Goal: Task Accomplishment & Management: Manage account settings

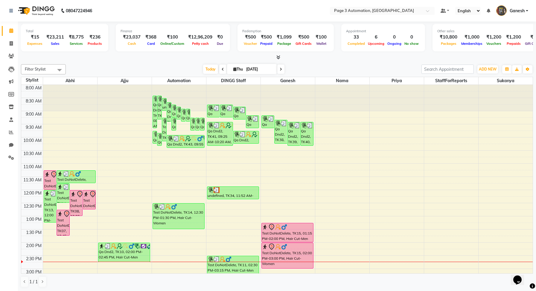
click at [520, 12] on span "Ganesh" at bounding box center [517, 11] width 15 height 6
click at [496, 42] on link "Sign out" at bounding box center [497, 42] width 55 height 9
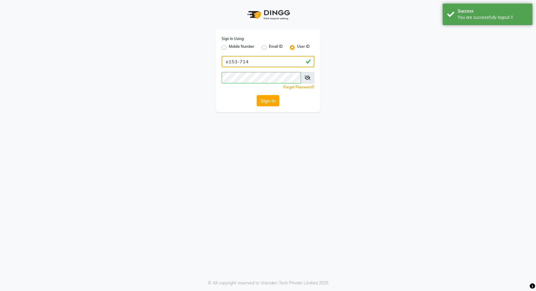
click at [245, 57] on input "e153-714" at bounding box center [268, 61] width 93 height 11
click at [251, 61] on input "e153-714" at bounding box center [268, 61] width 93 height 11
drag, startPoint x: 251, startPoint y: 61, endPoint x: 231, endPoint y: 62, distance: 19.8
click at [231, 62] on input "e153-714" at bounding box center [268, 61] width 93 height 11
type input "e1-922"
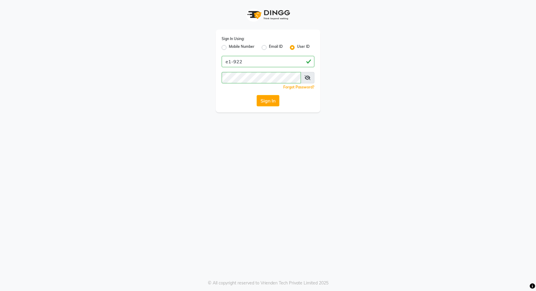
click at [261, 110] on div "Sign In Using: Mobile Number Email ID User ID e1-922 Remember me Forgot Passwor…" at bounding box center [268, 71] width 105 height 83
click at [264, 96] on button "Sign In" at bounding box center [268, 100] width 23 height 11
